Goal: Use online tool/utility: Utilize a website feature to perform a specific function

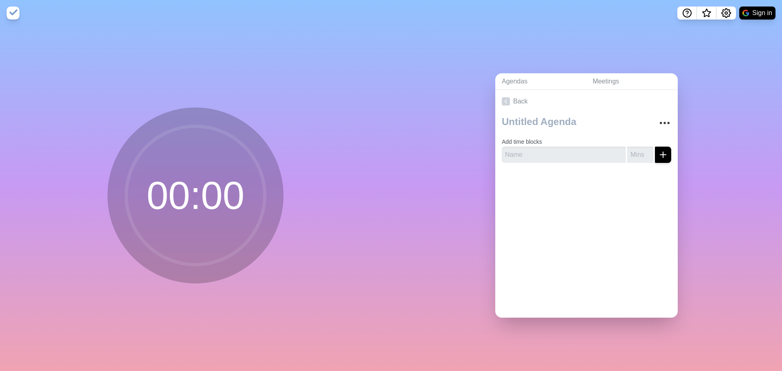
click at [163, 190] on circle at bounding box center [195, 195] width 139 height 139
click at [179, 190] on circle at bounding box center [195, 195] width 139 height 139
click at [628, 152] on input "number" at bounding box center [641, 155] width 26 height 16
type input "3"
click at [540, 150] on input "text" at bounding box center [564, 155] width 124 height 16
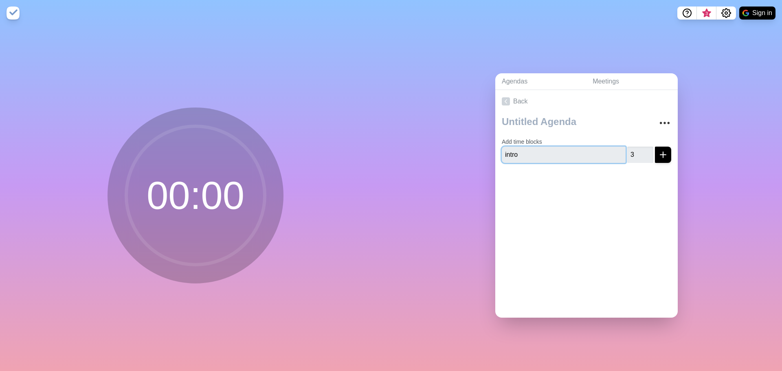
type input "intro"
click at [658, 152] on icon "submit" at bounding box center [663, 155] width 10 height 10
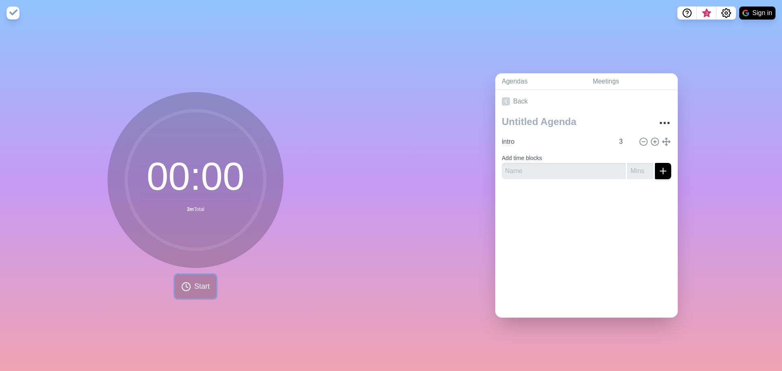
click at [188, 284] on button "Start" at bounding box center [196, 287] width 42 height 24
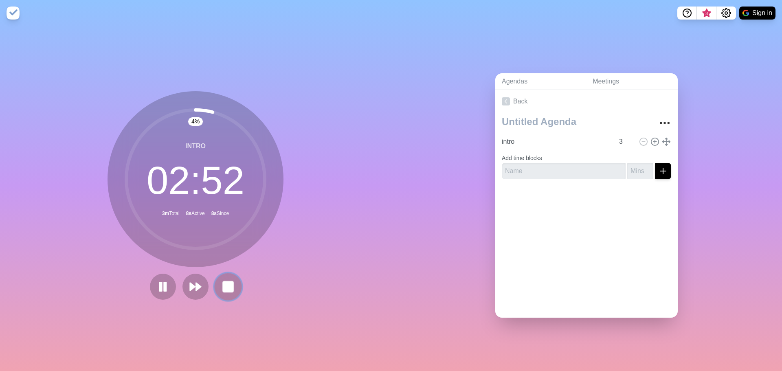
click at [223, 285] on rect at bounding box center [228, 287] width 10 height 10
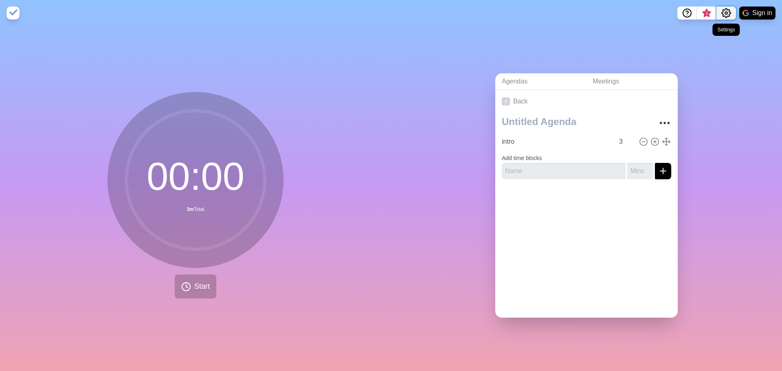
click at [728, 14] on icon "Settings" at bounding box center [727, 13] width 10 height 10
click at [715, 31] on p "Preferences" at bounding box center [700, 31] width 35 height 10
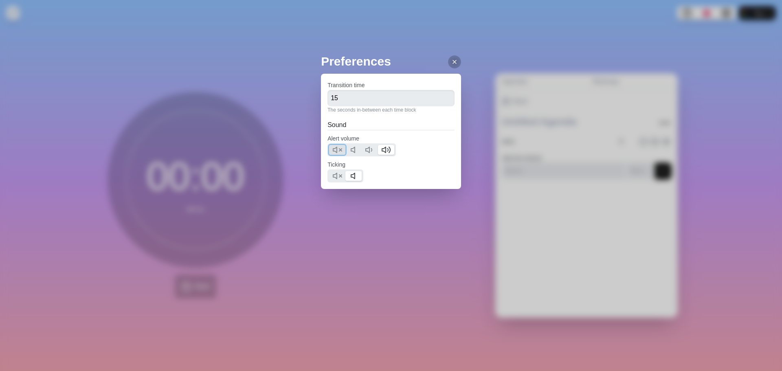
click at [337, 152] on polygon at bounding box center [335, 150] width 4 height 6
click at [339, 177] on icon at bounding box center [338, 176] width 10 height 10
click at [451, 63] on icon at bounding box center [454, 62] width 7 height 7
click at [197, 282] on span "Start" at bounding box center [201, 286] width 15 height 11
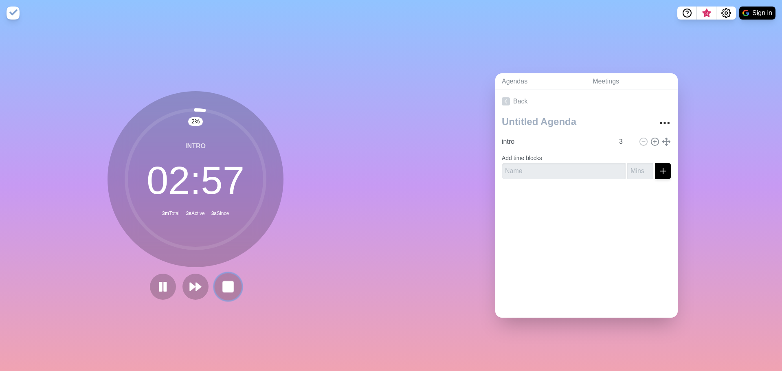
click at [232, 280] on icon at bounding box center [228, 287] width 14 height 14
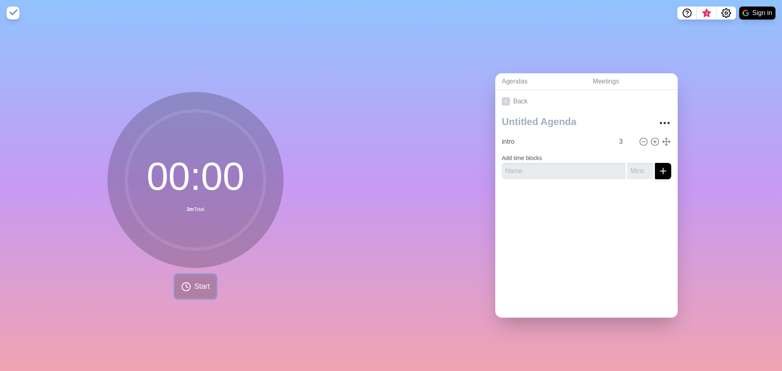
click at [196, 282] on span "Start" at bounding box center [201, 286] width 15 height 11
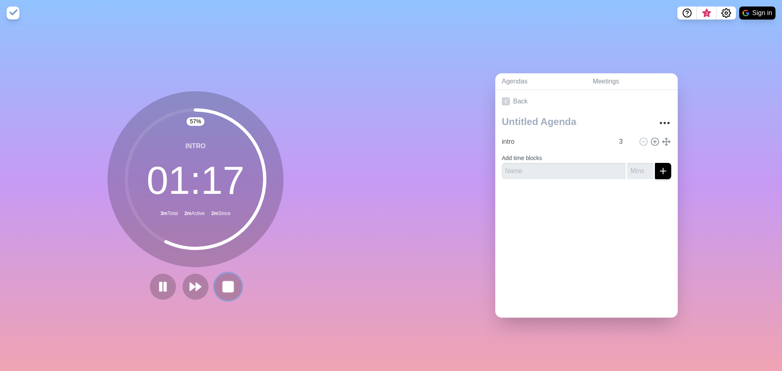
click at [223, 282] on rect at bounding box center [228, 287] width 10 height 10
